Goal: Task Accomplishment & Management: Manage account settings

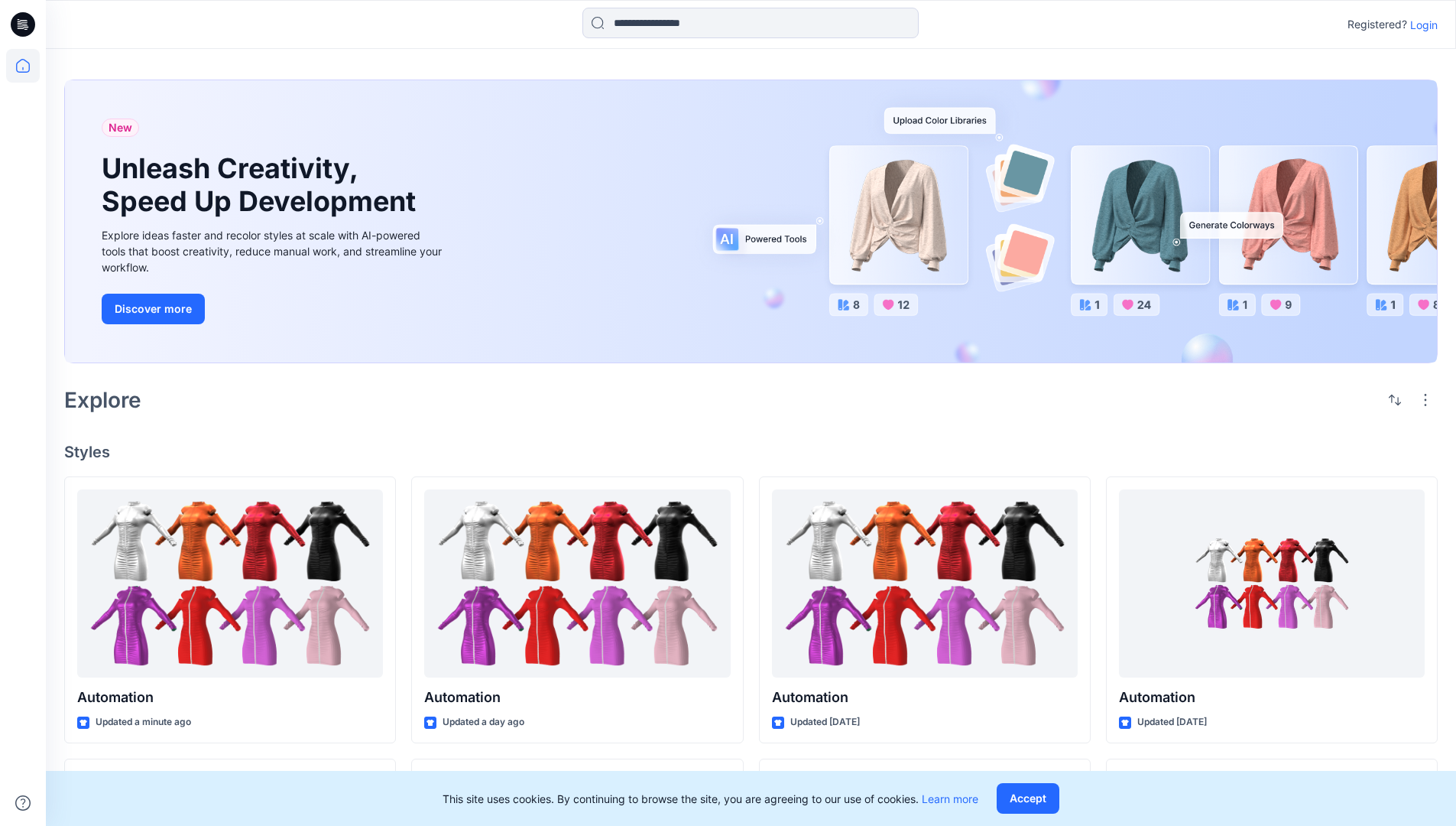
click at [1420, 25] on p "Login" at bounding box center [1424, 25] width 28 height 16
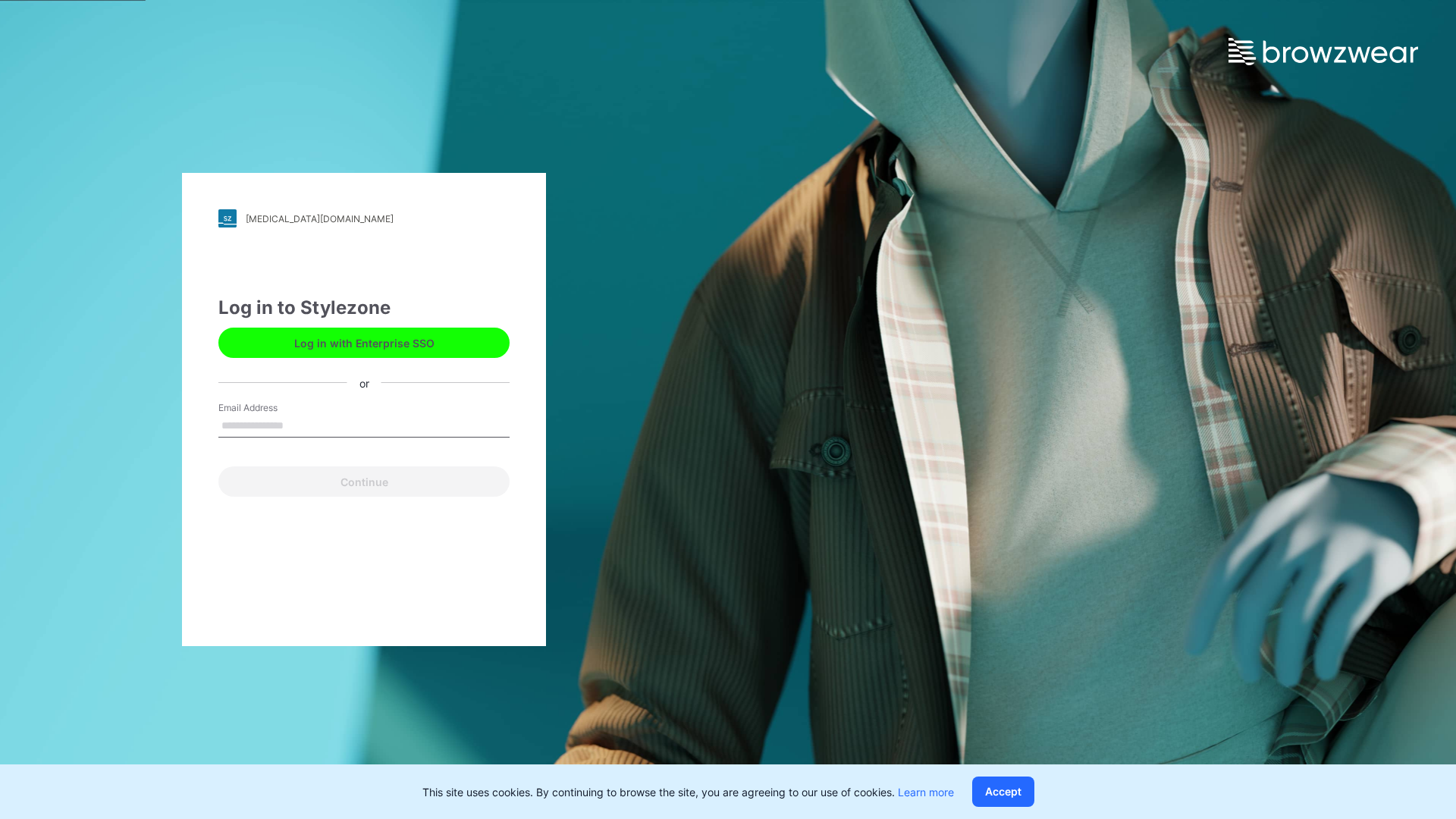
click at [300, 425] on input "Email Address" at bounding box center [364, 426] width 292 height 23
type input "**********"
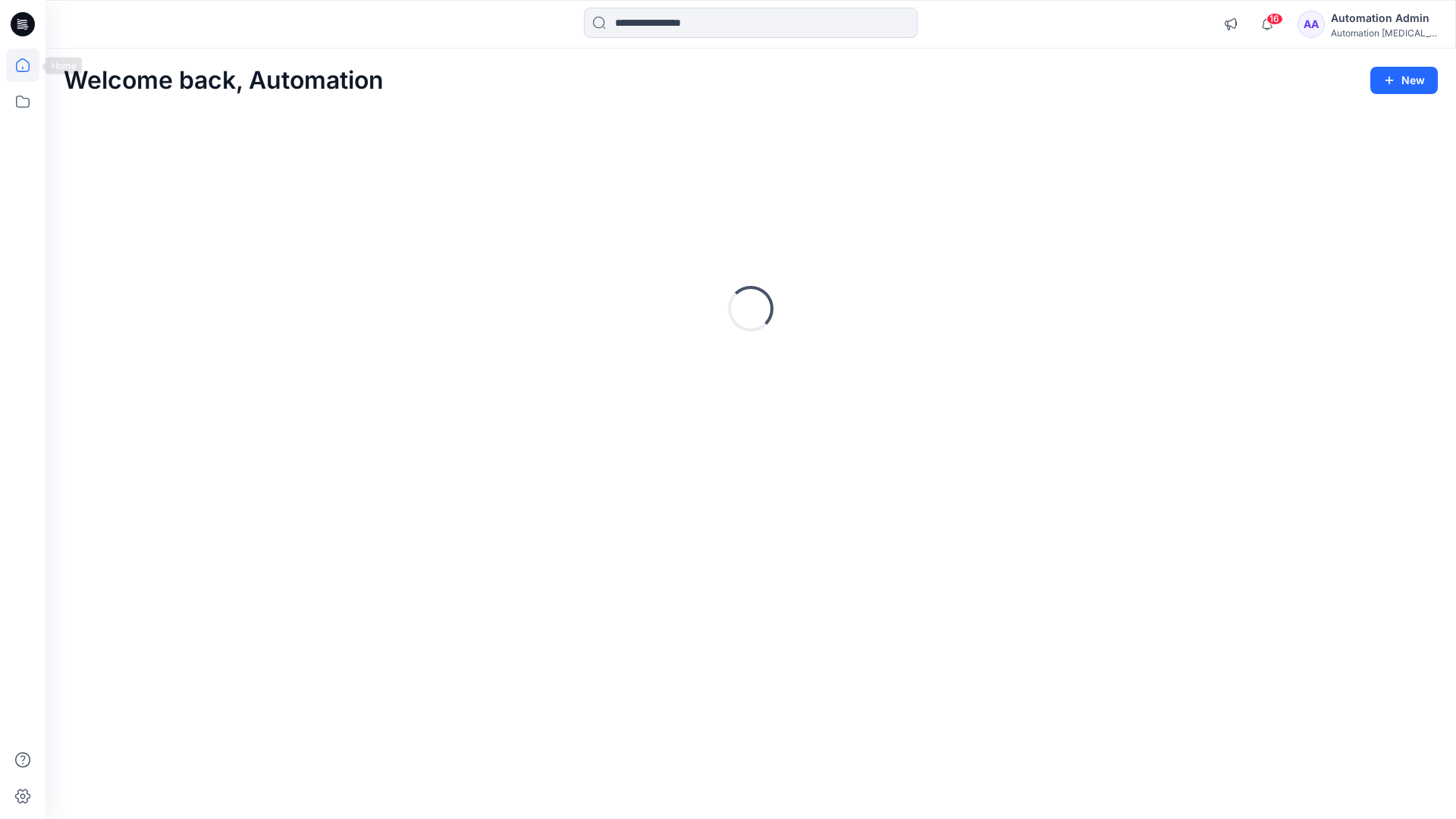
click at [28, 65] on icon at bounding box center [23, 65] width 14 height 14
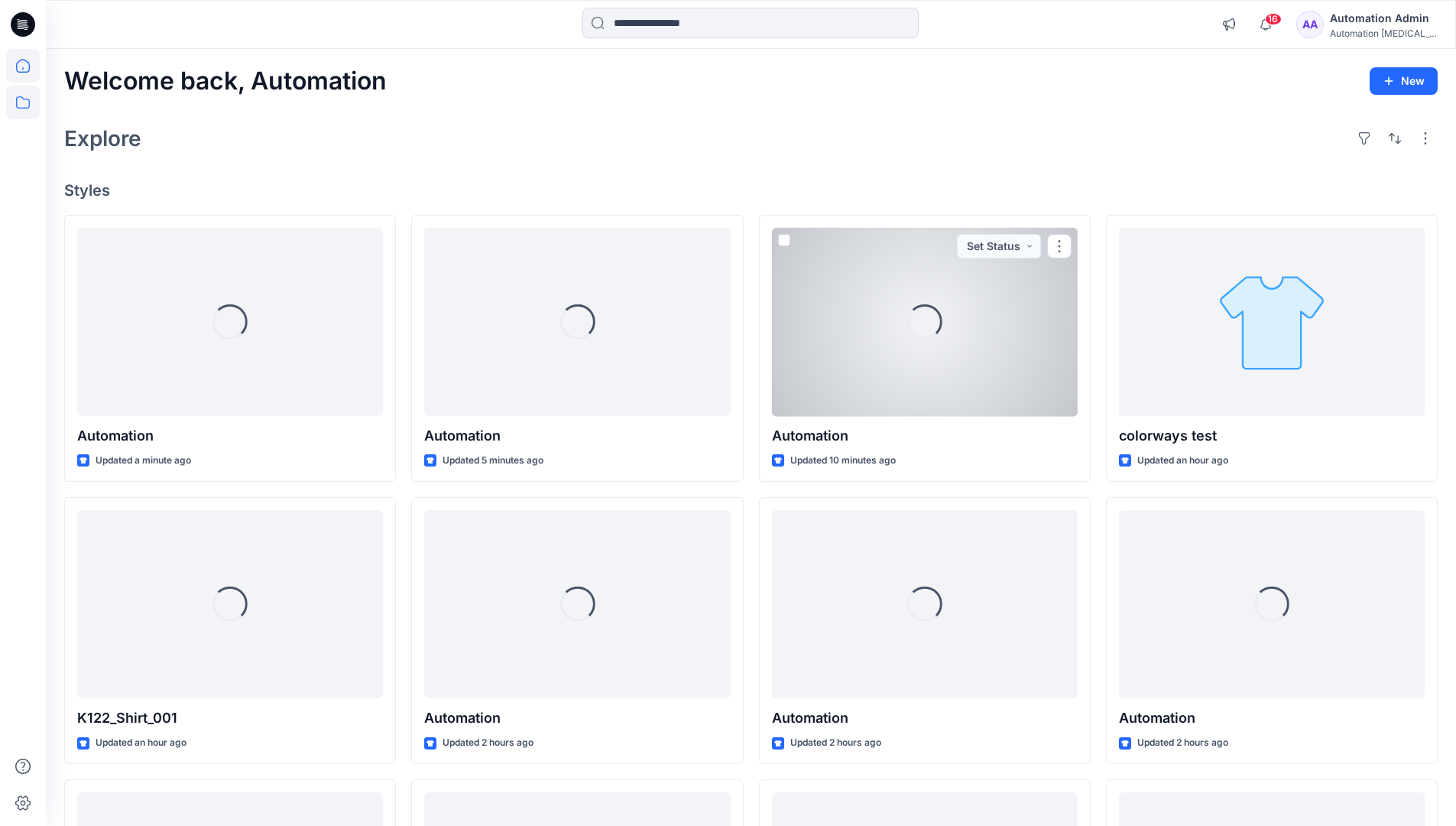
click at [24, 105] on icon at bounding box center [22, 102] width 34 height 34
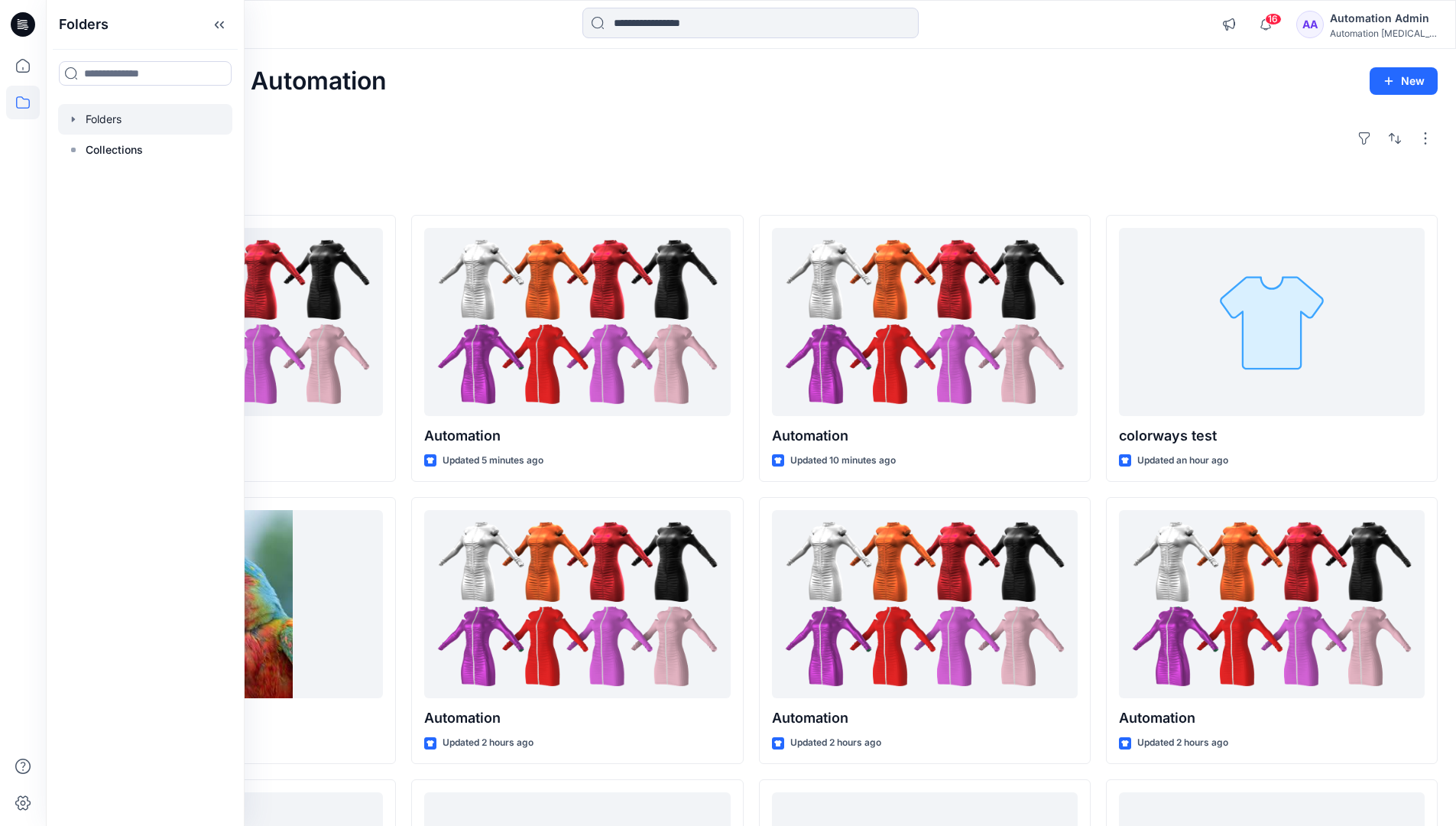
click at [87, 121] on div at bounding box center [145, 119] width 174 height 30
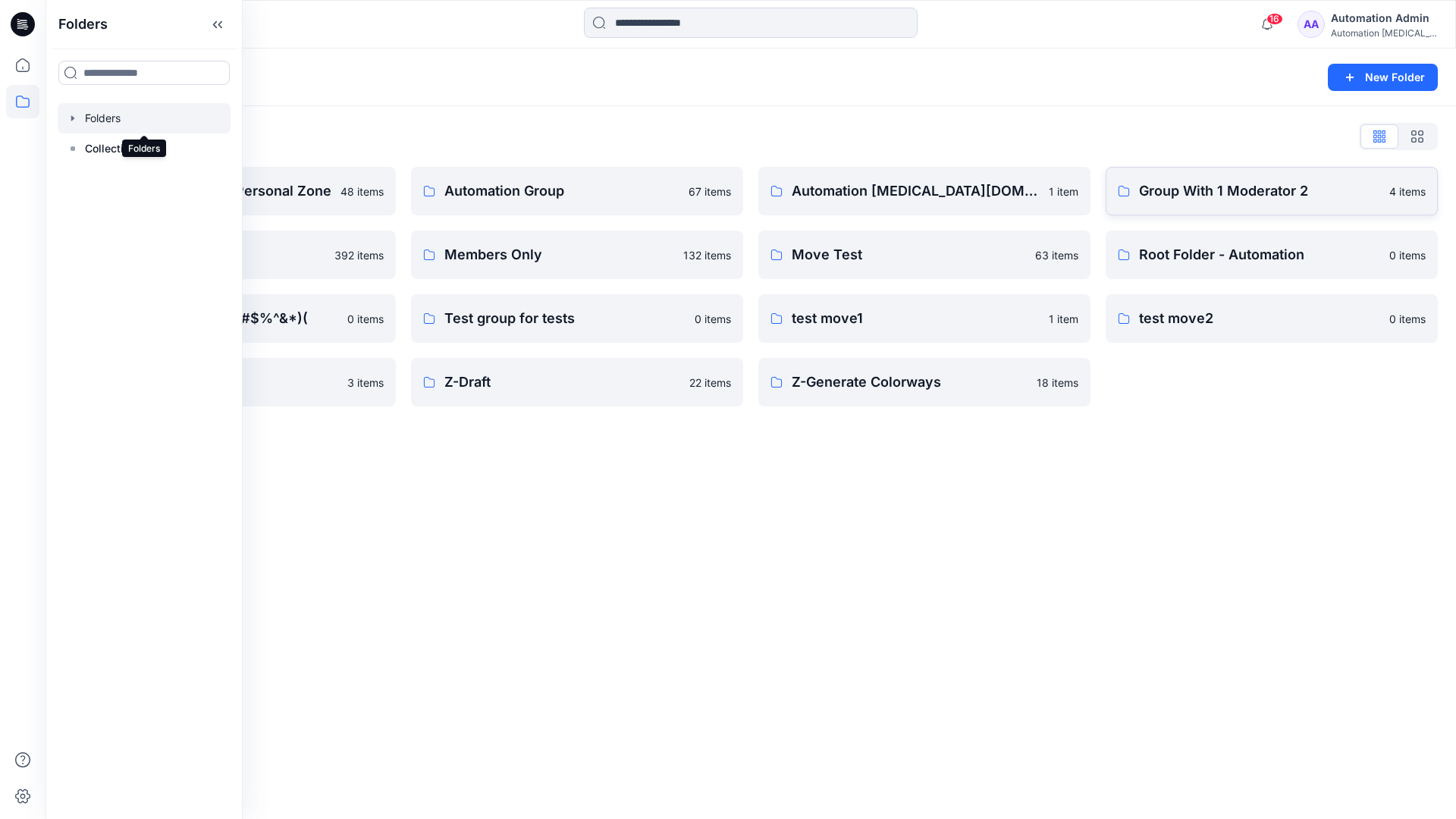
click at [1259, 199] on p "Group With 1 Moderator 2" at bounding box center [1259, 191] width 241 height 21
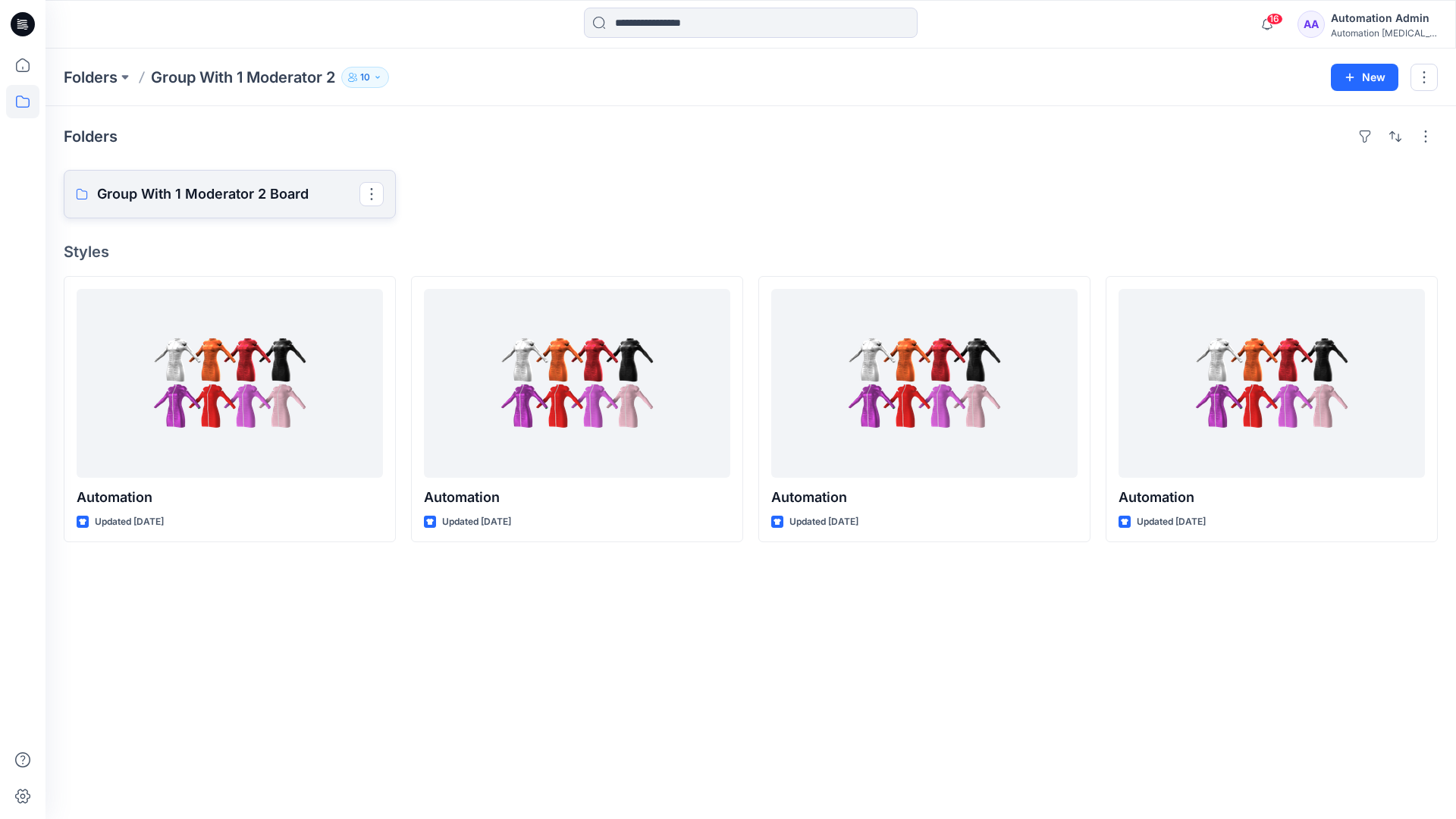
click at [215, 202] on p "Group With 1 Moderator 2 Board" at bounding box center [228, 194] width 262 height 21
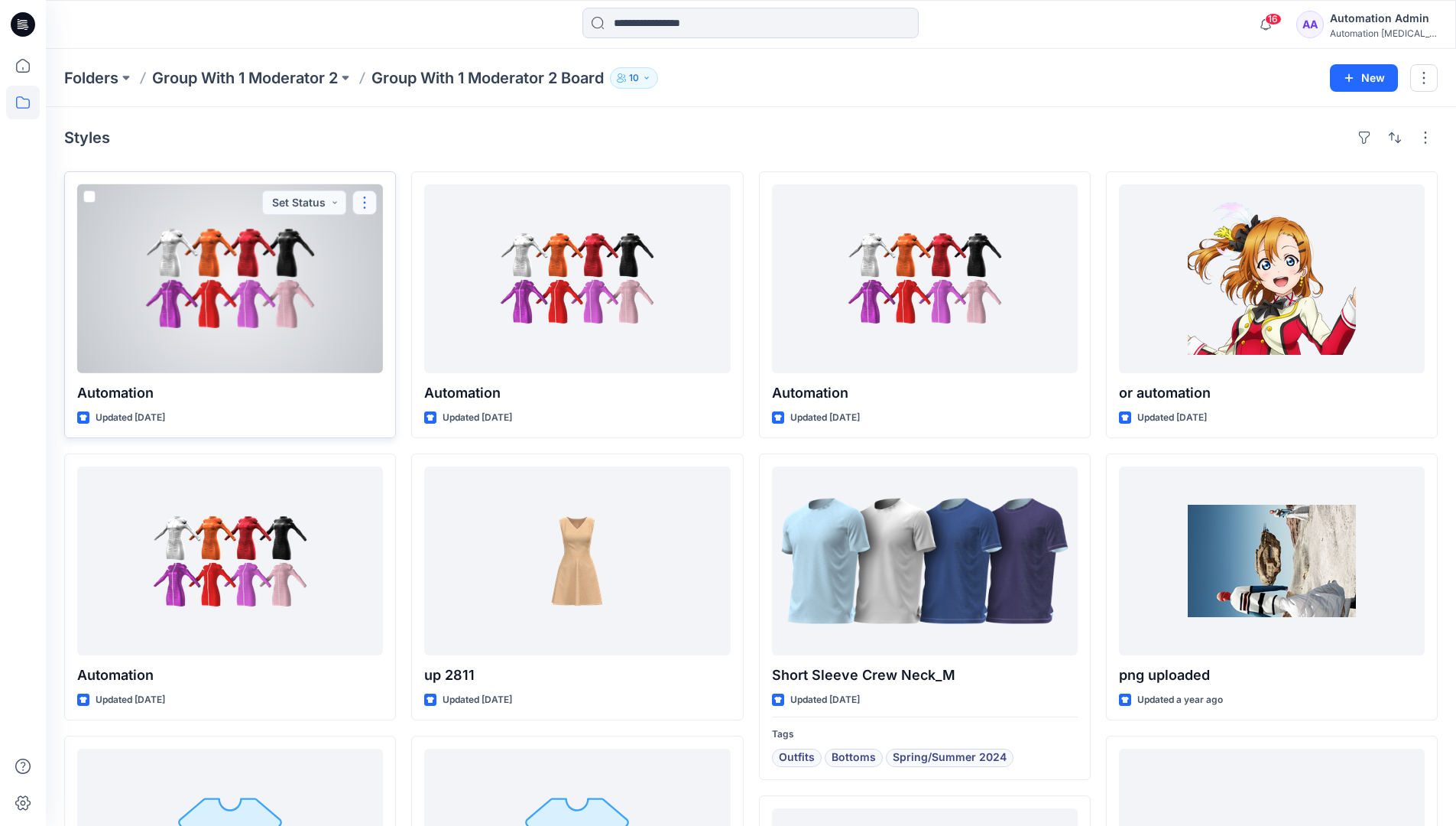
click at [365, 207] on button "button" at bounding box center [365, 203] width 25 height 25
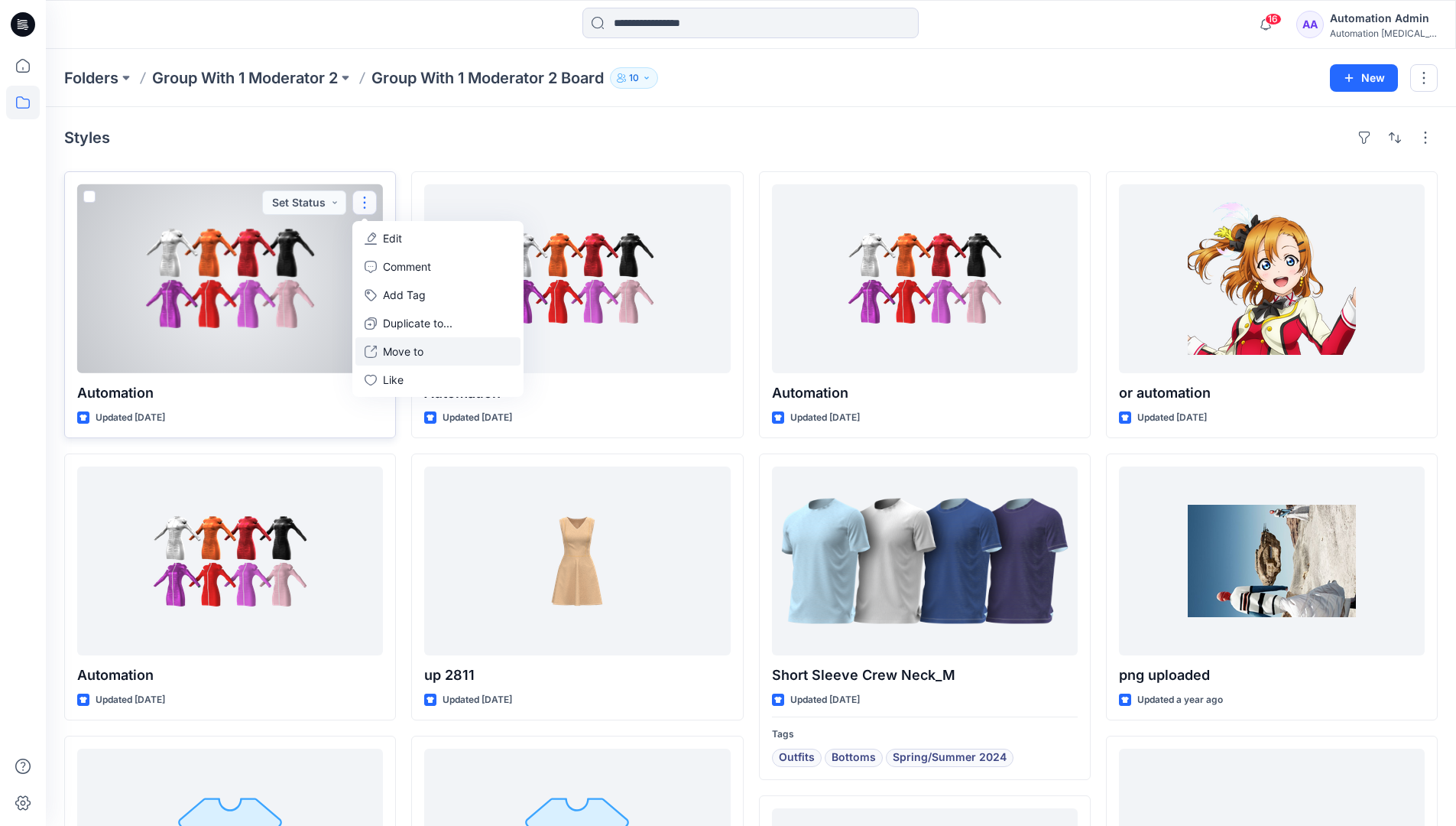
click at [396, 346] on p "Move to" at bounding box center [403, 351] width 40 height 16
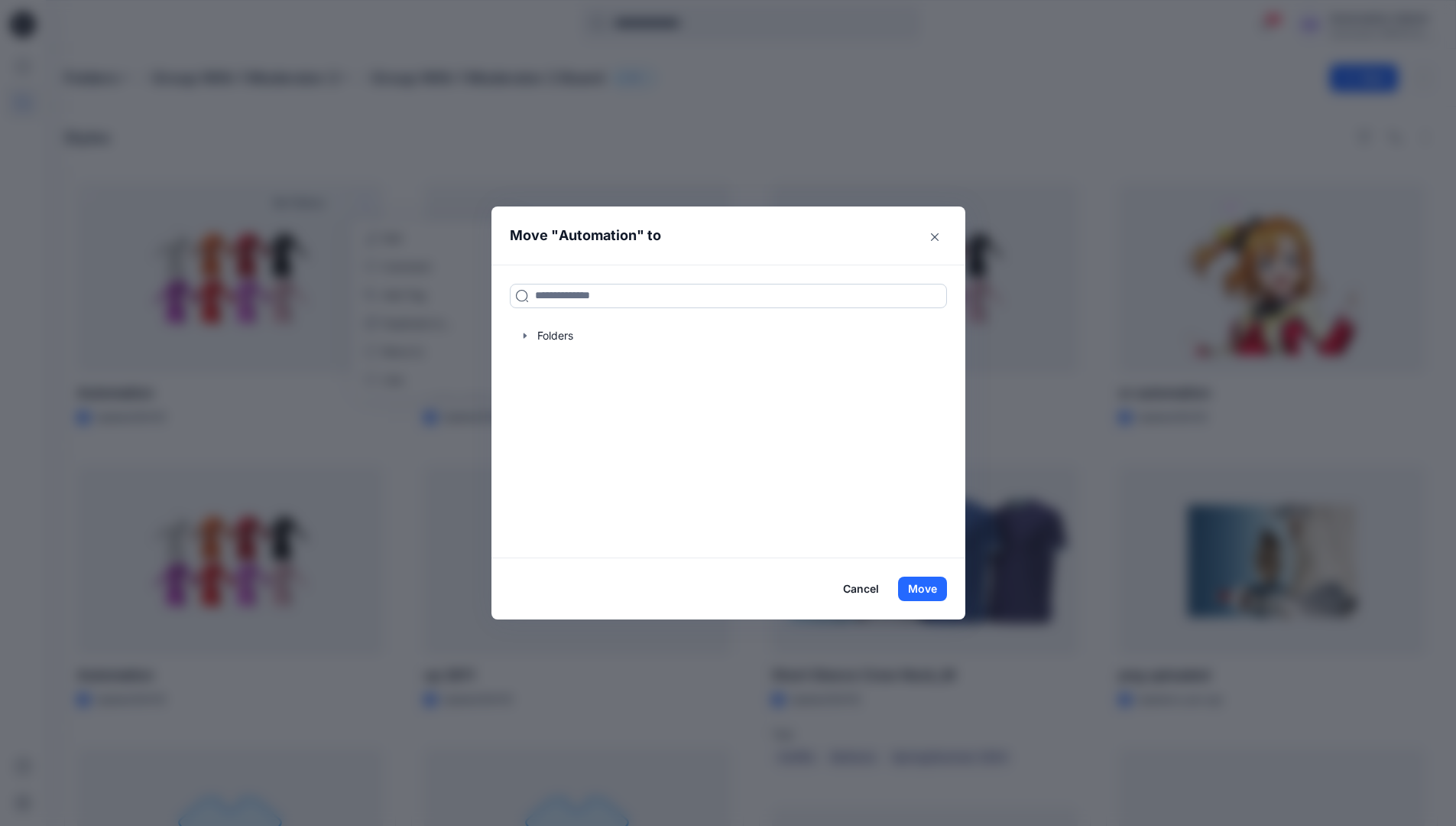
click at [553, 297] on input at bounding box center [728, 296] width 437 height 25
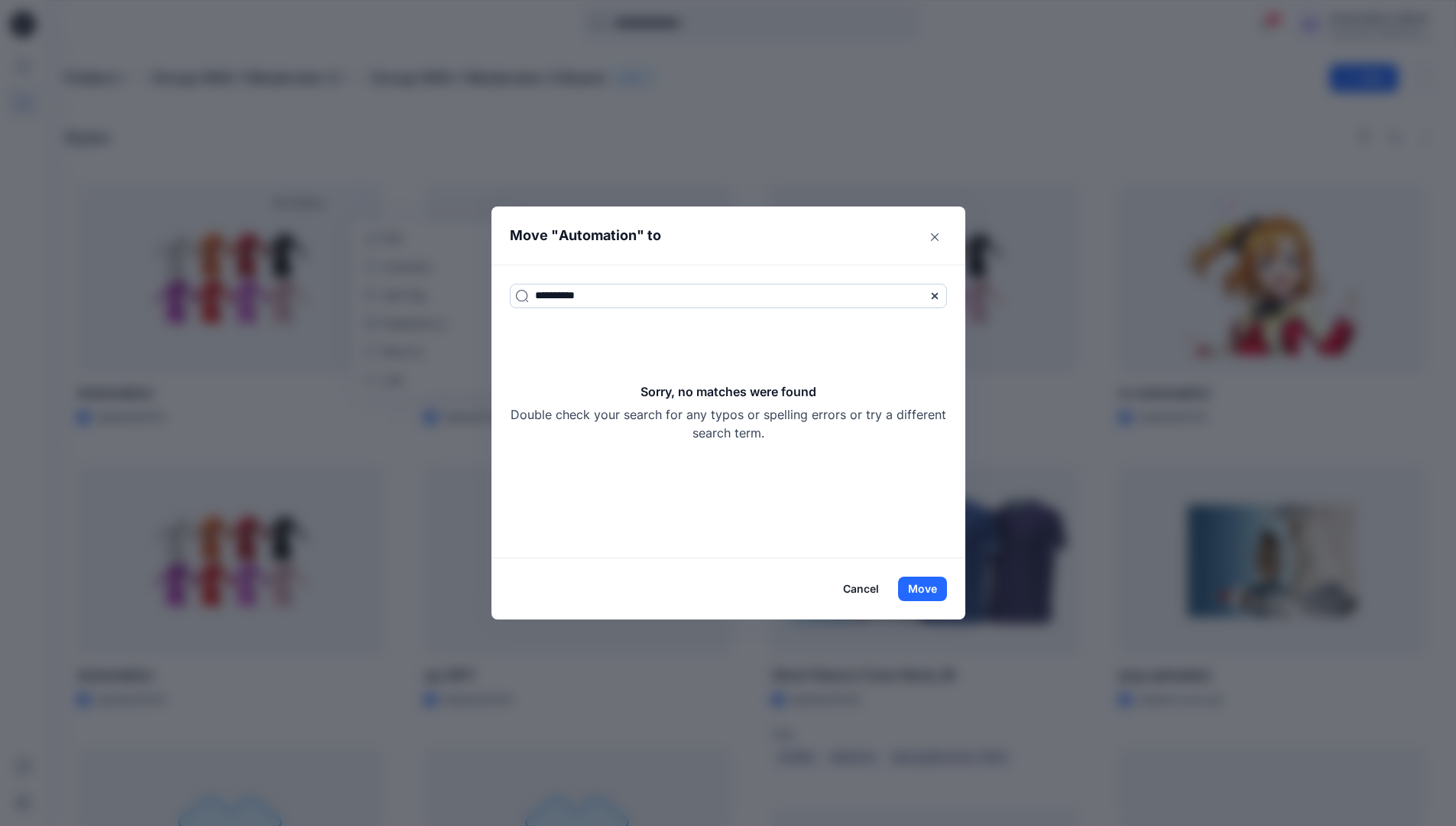
type input "**********"
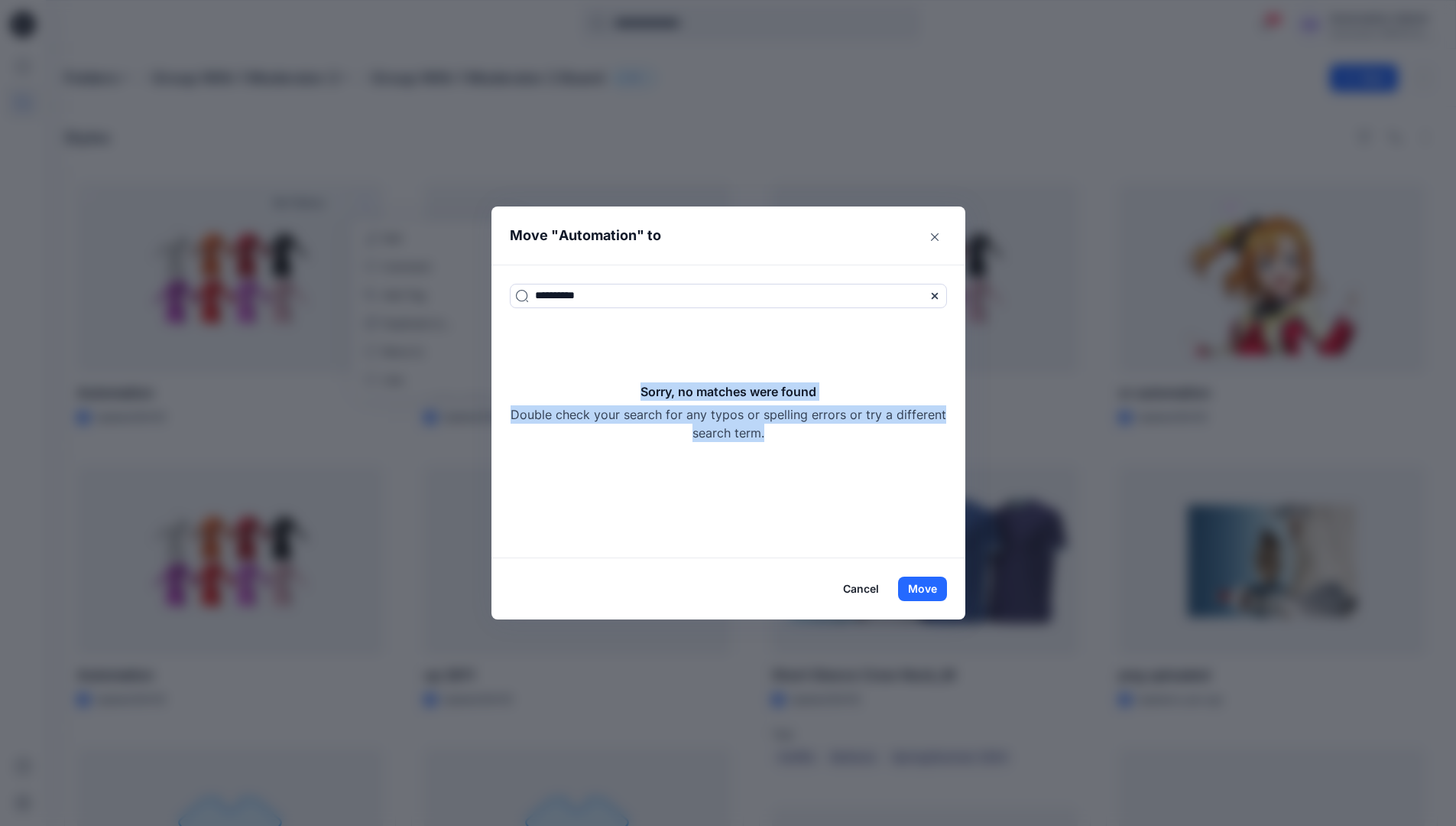
drag, startPoint x: 553, startPoint y: 297, endPoint x: 843, endPoint y: 437, distance: 322.0
click at [843, 437] on div "Sorry, no matches were found Double check your search for any typos or spelling…" at bounding box center [728, 412] width 437 height 60
click at [931, 591] on button "Move" at bounding box center [922, 589] width 49 height 25
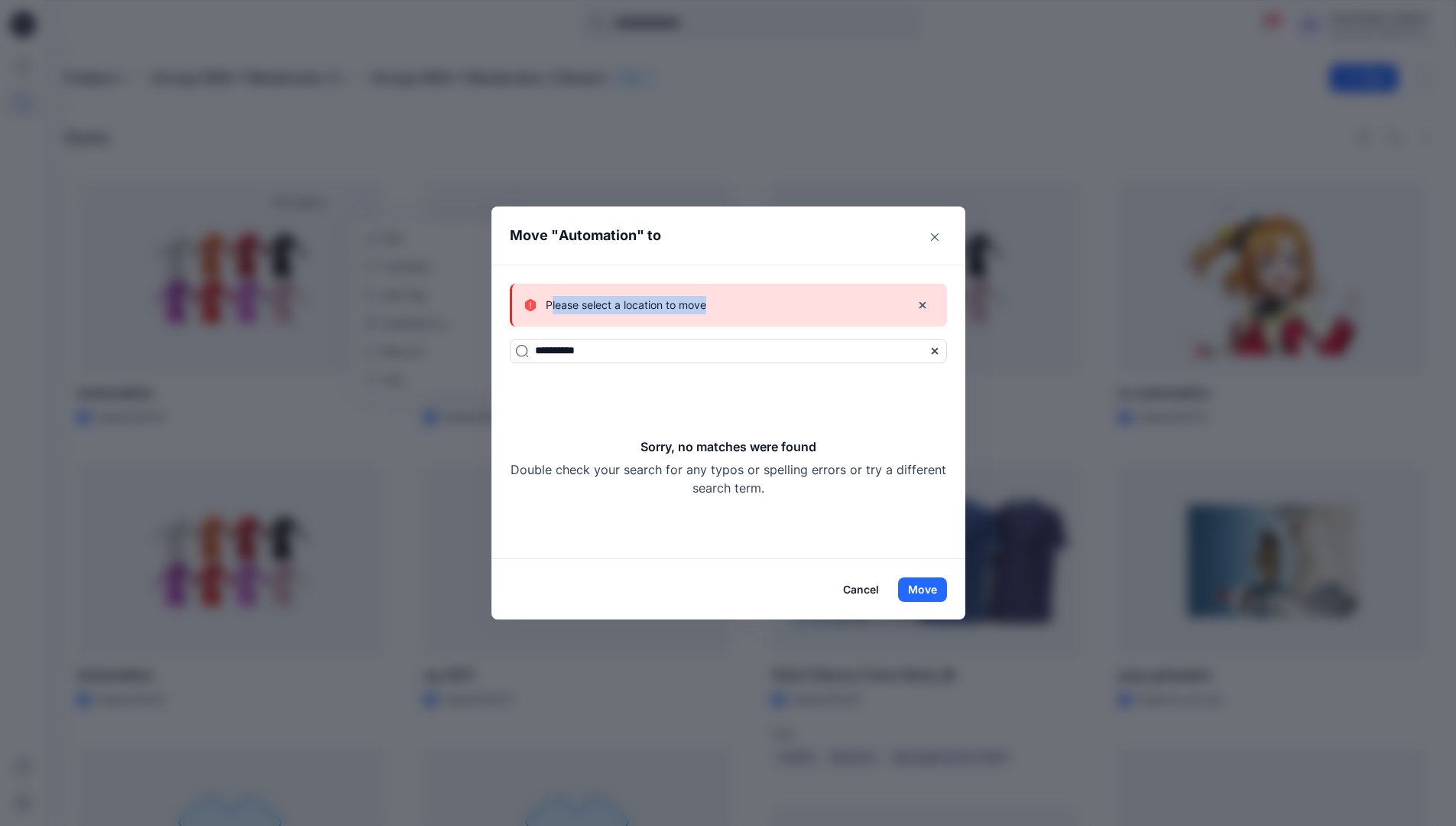
drag, startPoint x: 931, startPoint y: 591, endPoint x: 713, endPoint y: 307, distance: 358.0
click at [706, 307] on p "Please select a location to move" at bounding box center [626, 305] width 160 height 18
click at [870, 583] on button "Cancel" at bounding box center [861, 589] width 56 height 25
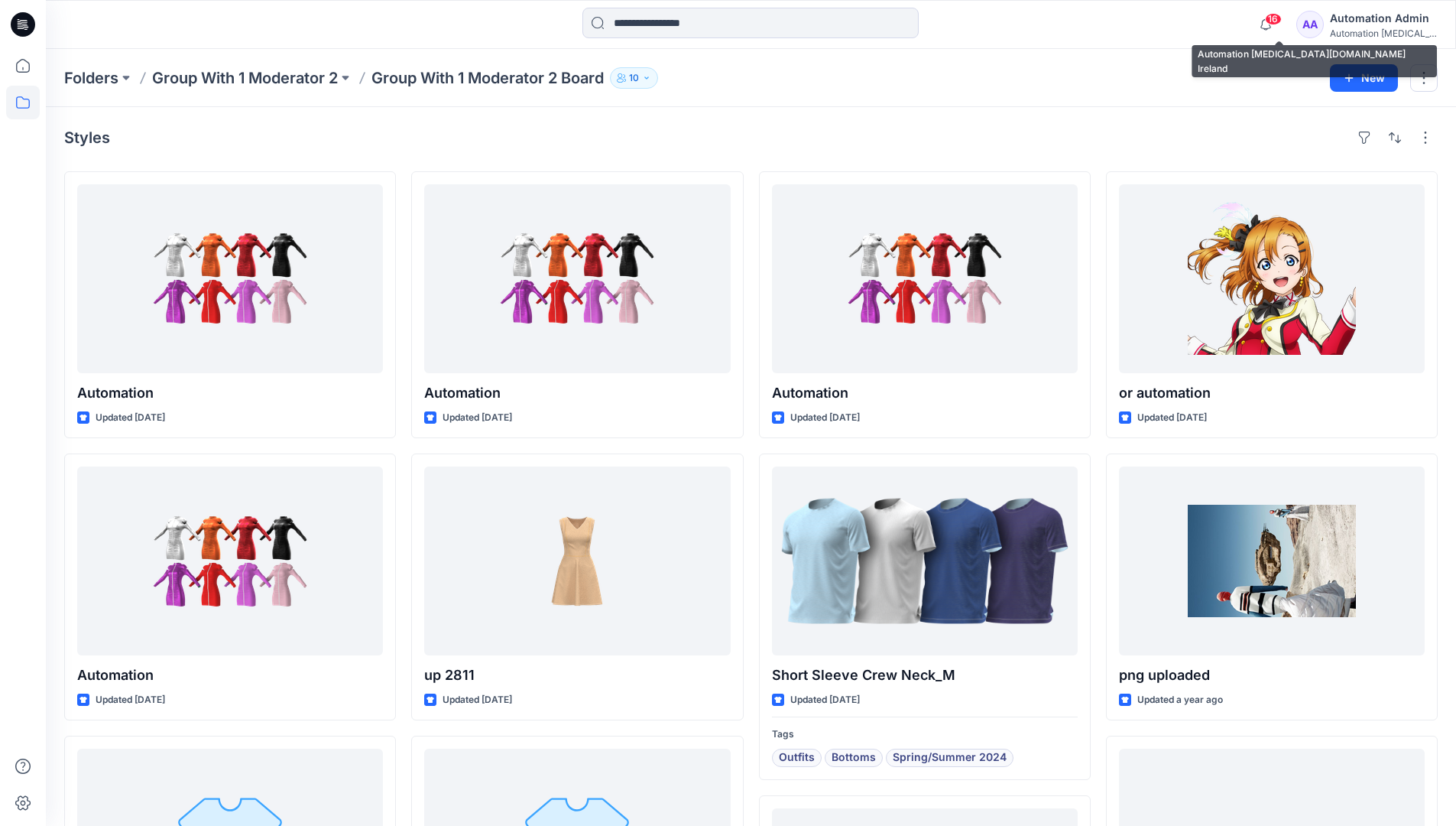
click at [1367, 33] on div "Automation testim..." at bounding box center [1383, 34] width 107 height 11
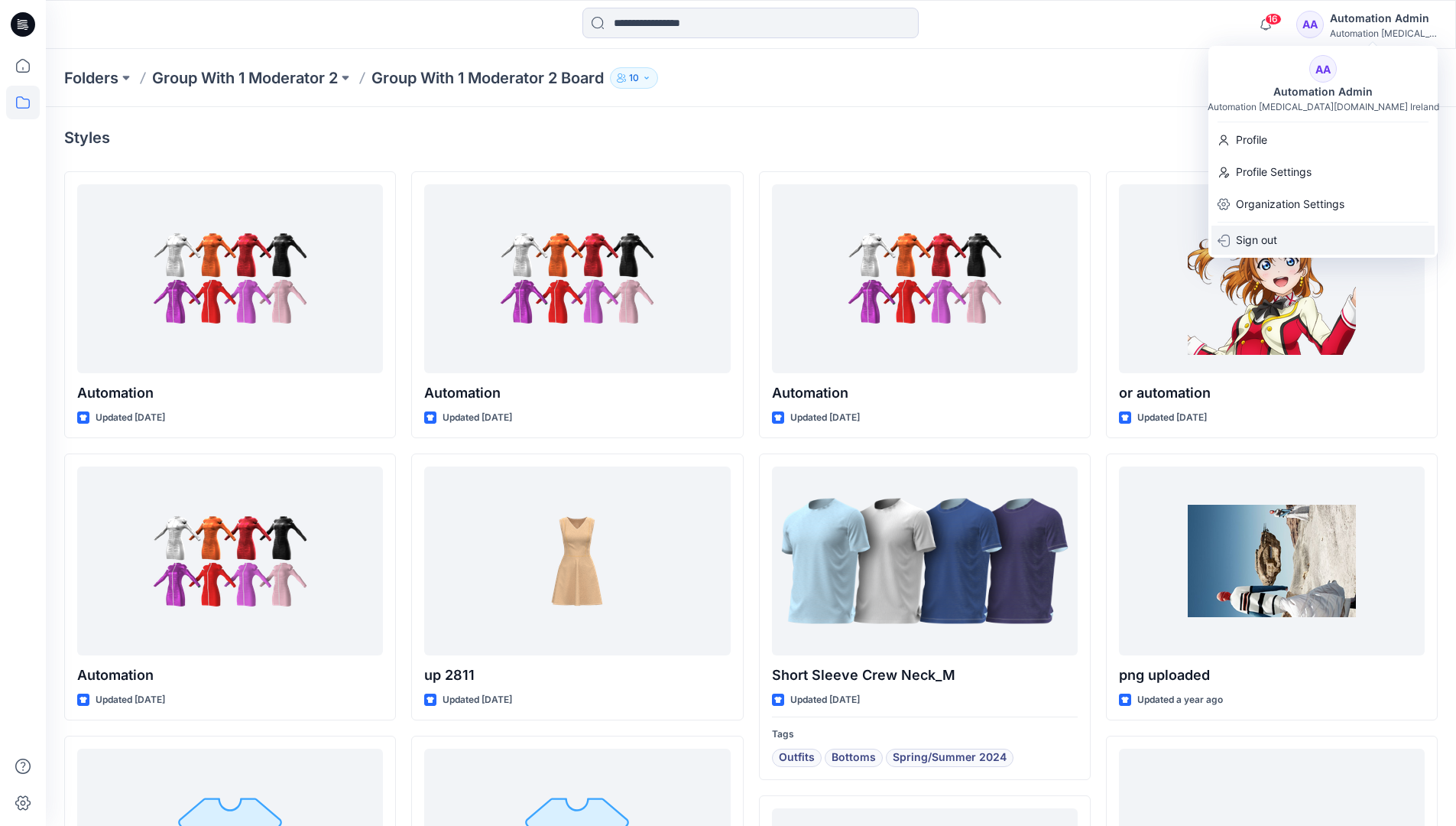
click at [1301, 236] on div "Sign out" at bounding box center [1323, 240] width 223 height 29
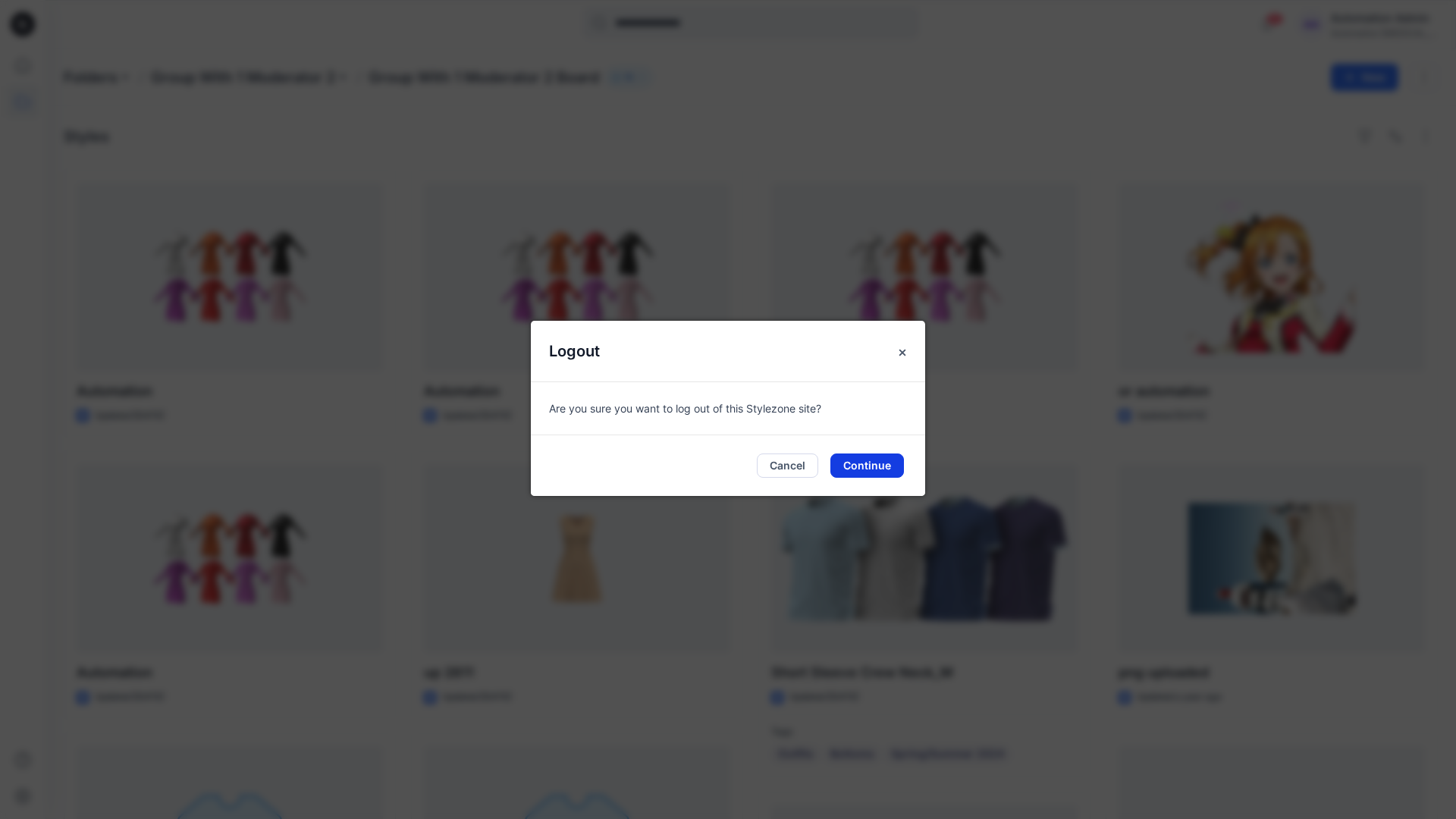
click at [890, 458] on button "Continue" at bounding box center [867, 465] width 74 height 24
